Goal: Task Accomplishment & Management: Complete application form

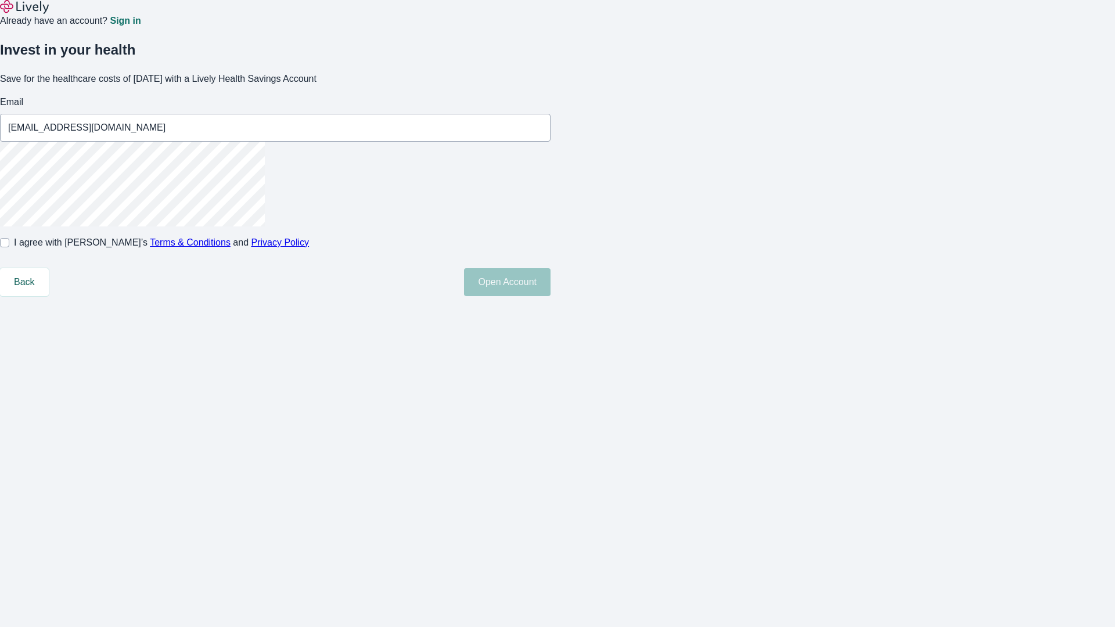
click at [9, 247] on input "I agree with Lively’s Terms & Conditions and Privacy Policy" at bounding box center [4, 242] width 9 height 9
checkbox input "true"
click at [551, 296] on button "Open Account" at bounding box center [507, 282] width 87 height 28
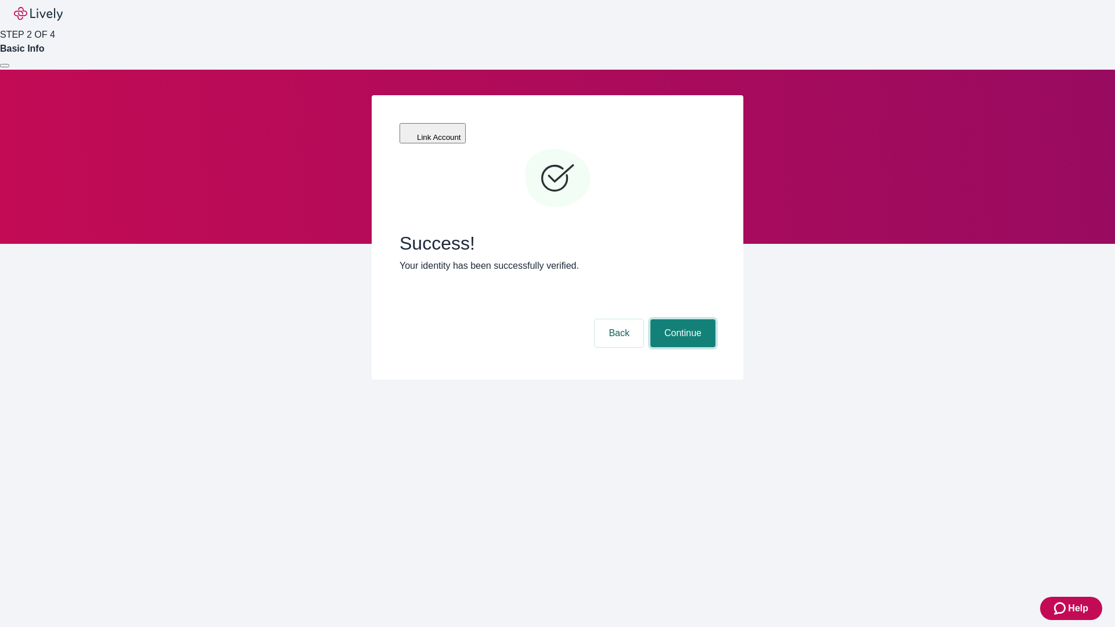
click at [681, 319] on button "Continue" at bounding box center [682, 333] width 65 height 28
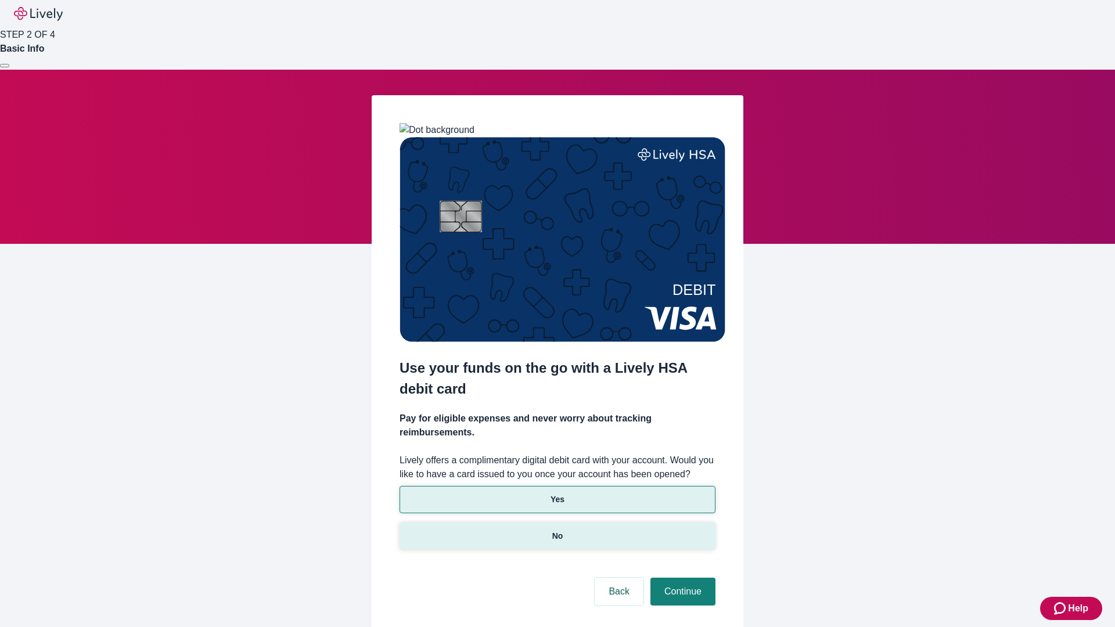
click at [557, 530] on p "No" at bounding box center [557, 536] width 11 height 12
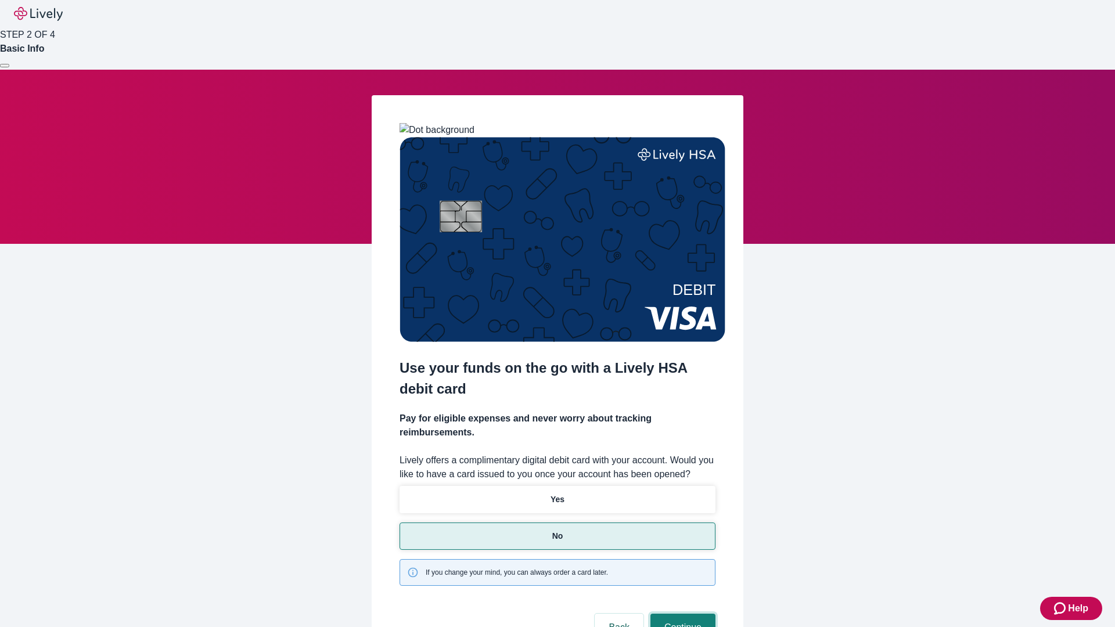
click at [681, 614] on button "Continue" at bounding box center [682, 628] width 65 height 28
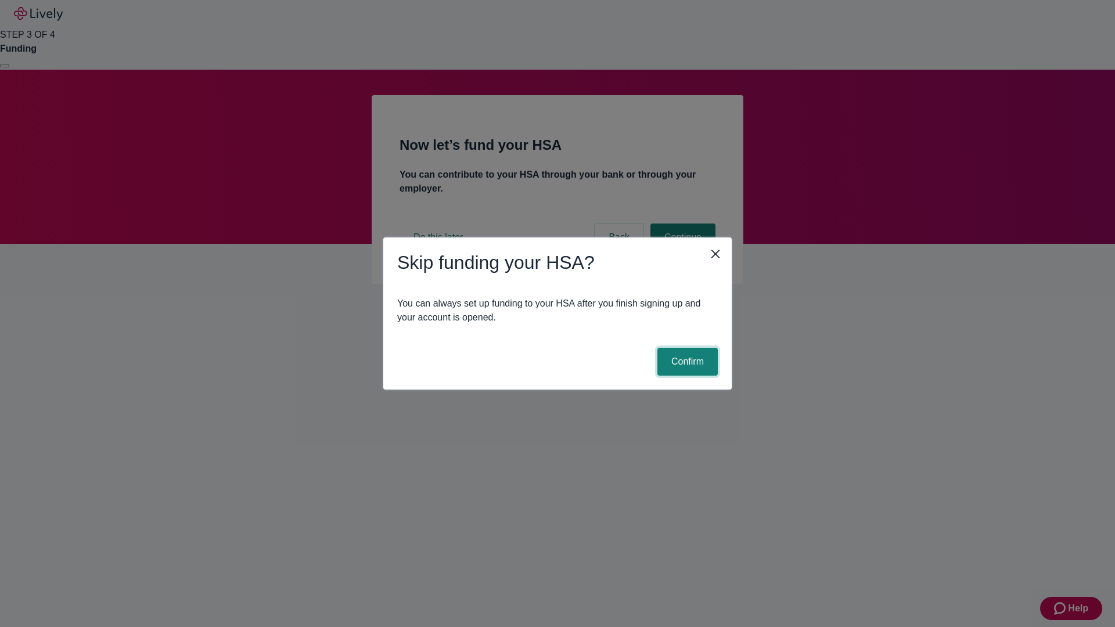
click at [686, 362] on button "Confirm" at bounding box center [687, 362] width 60 height 28
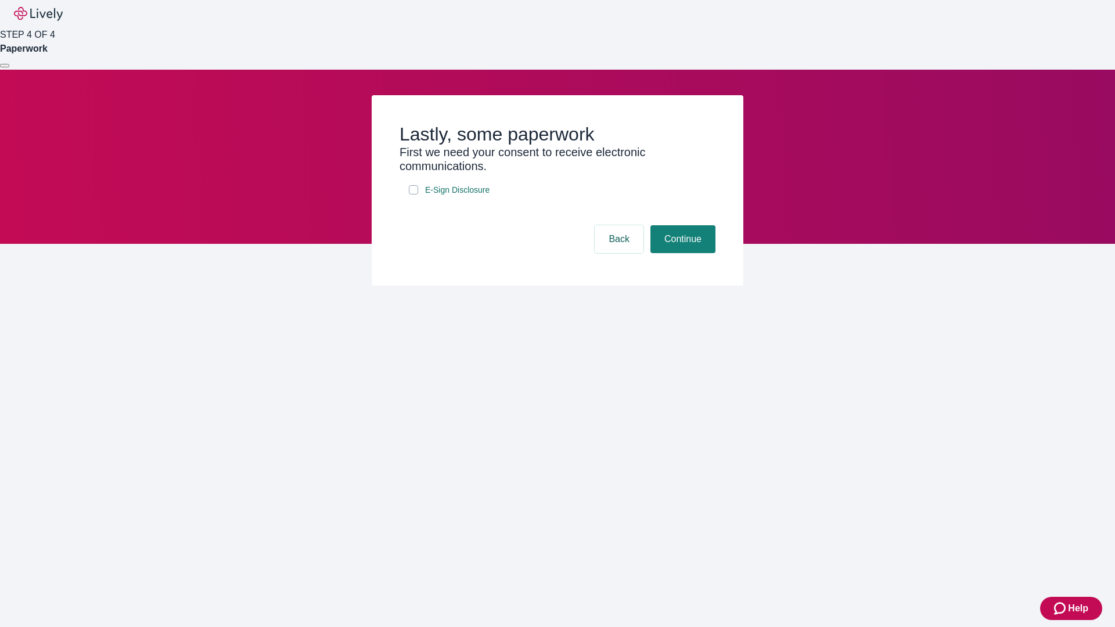
click at [414, 195] on input "E-Sign Disclosure" at bounding box center [413, 189] width 9 height 9
checkbox input "true"
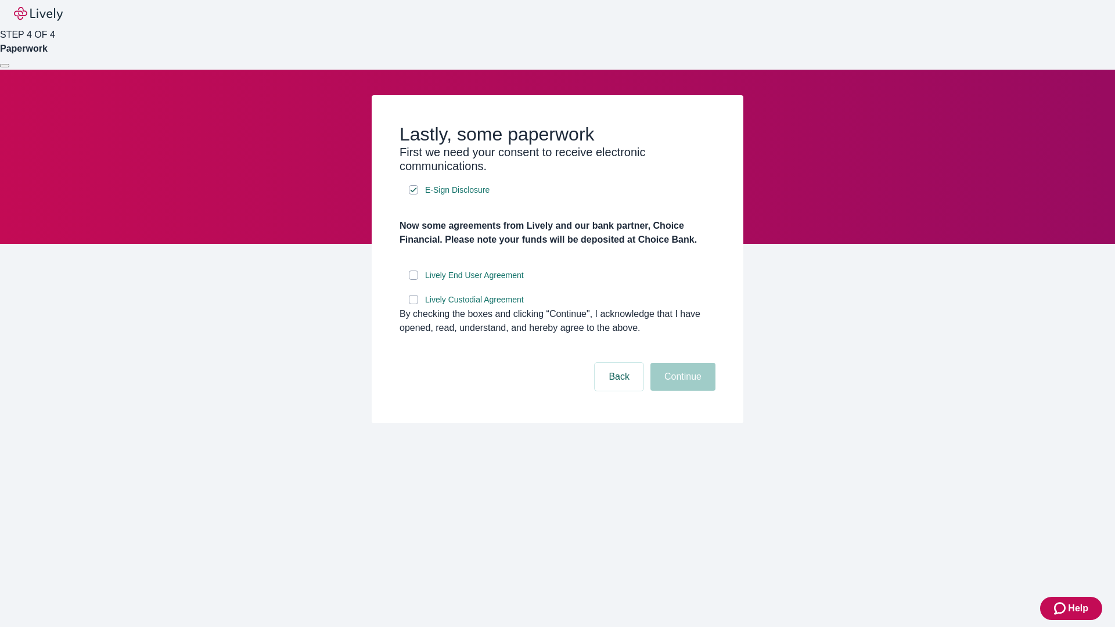
click at [414, 280] on input "Lively End User Agreement" at bounding box center [413, 275] width 9 height 9
checkbox input "true"
click at [414, 304] on input "Lively Custodial Agreement" at bounding box center [413, 299] width 9 height 9
checkbox input "true"
click at [681, 391] on button "Continue" at bounding box center [682, 377] width 65 height 28
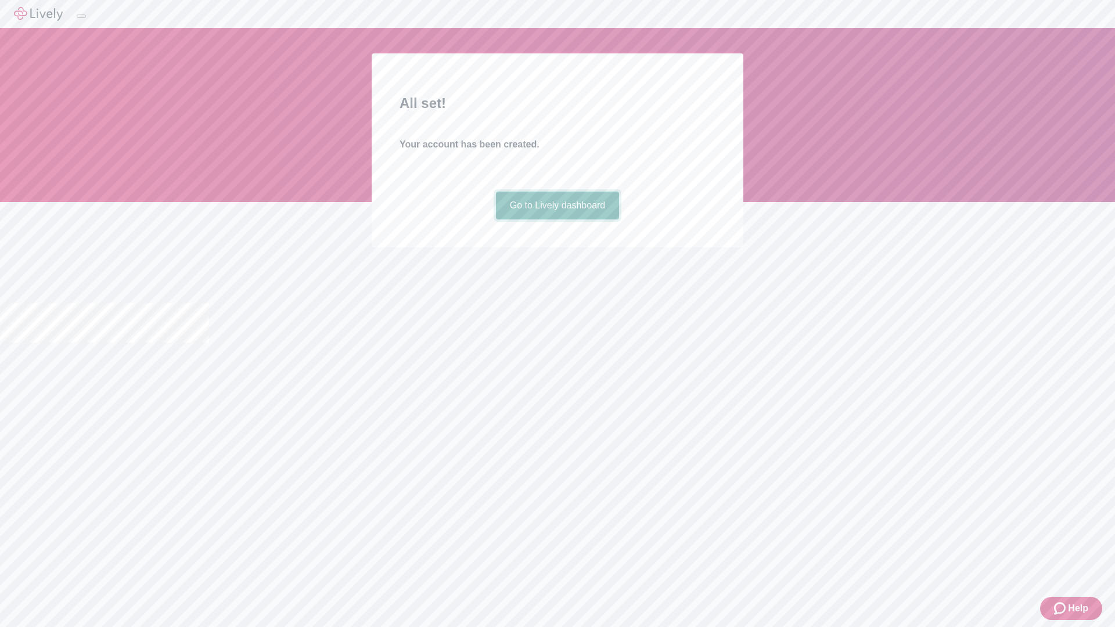
click at [557, 220] on link "Go to Lively dashboard" at bounding box center [558, 206] width 124 height 28
